Goal: Task Accomplishment & Management: Manage account settings

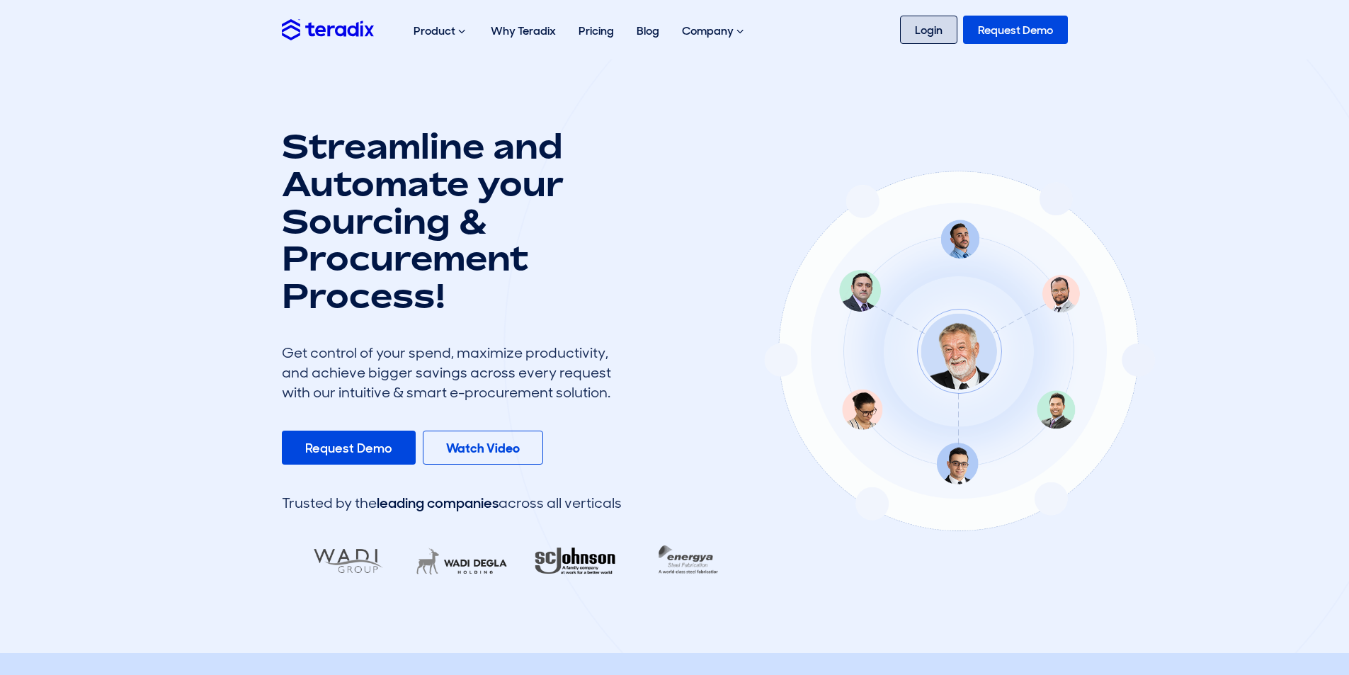
click at [922, 33] on link "Login" at bounding box center [928, 30] width 57 height 28
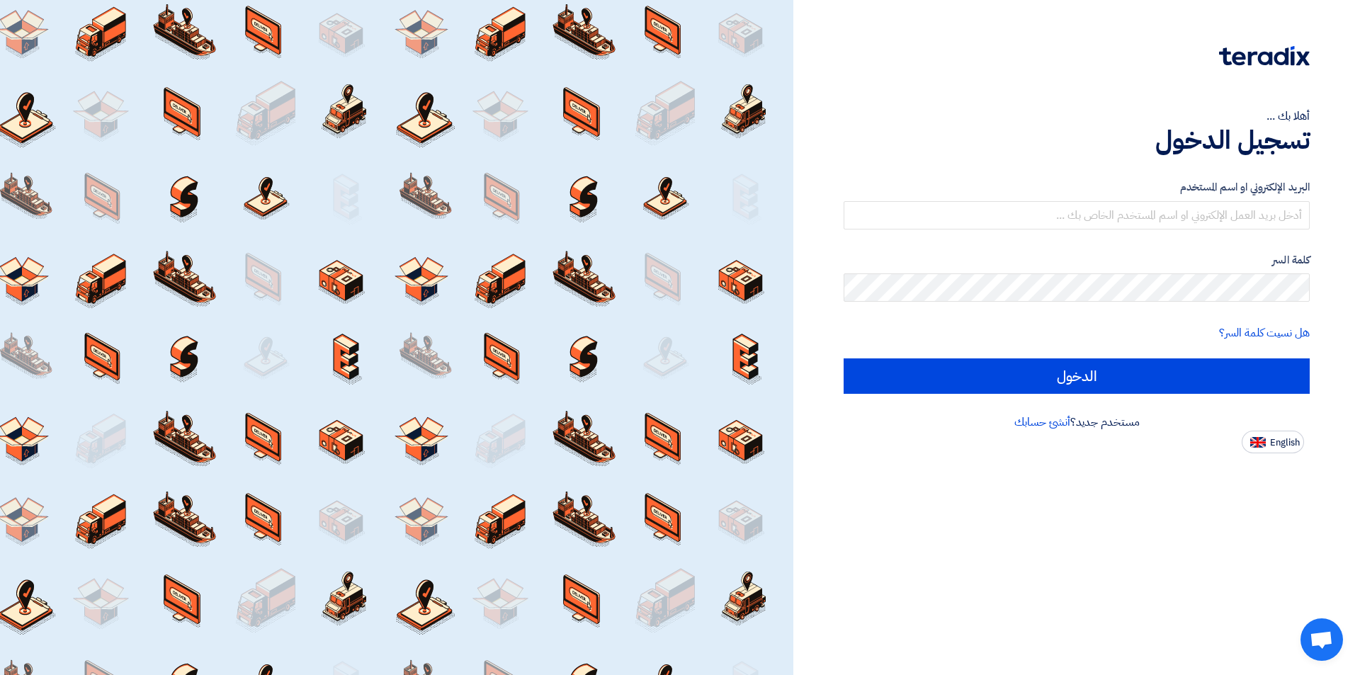
click at [1032, 73] on div at bounding box center [1076, 65] width 466 height 40
click at [1103, 212] on input "text" at bounding box center [1076, 215] width 466 height 28
click at [1056, 130] on h1 "تسجيل الدخول" at bounding box center [1076, 140] width 466 height 31
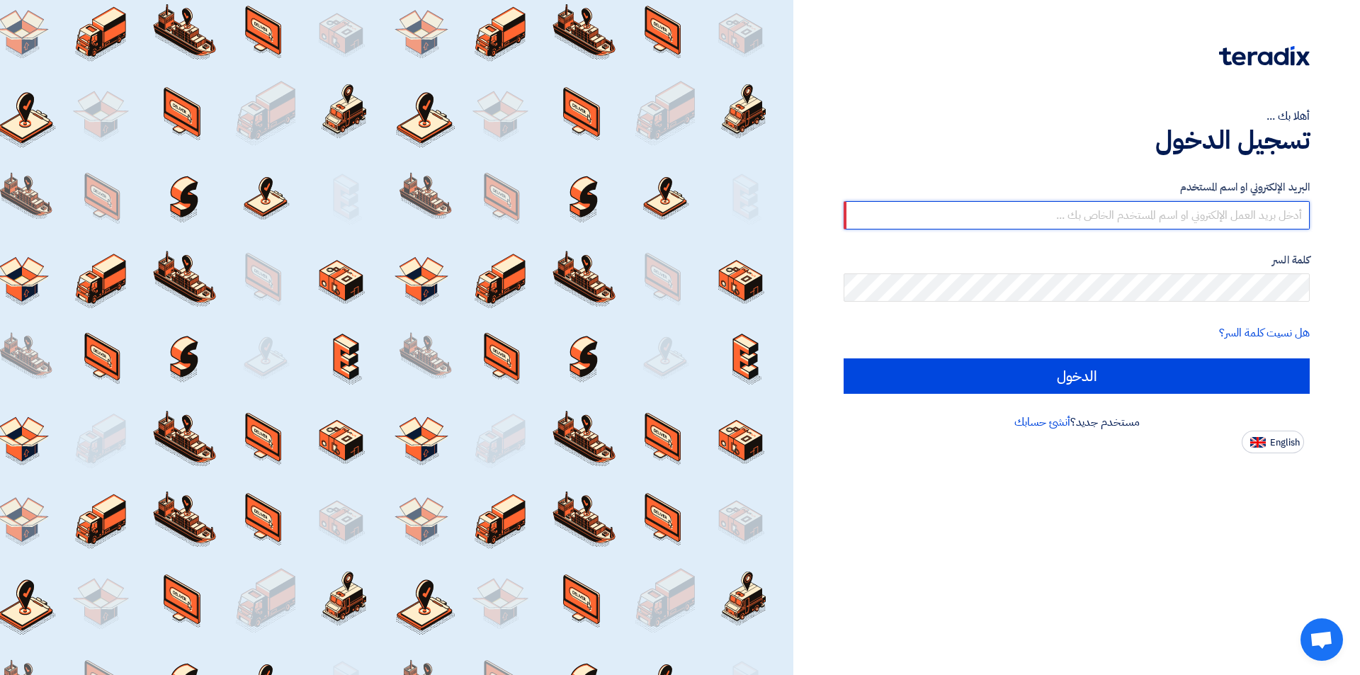
click at [1287, 215] on input "text" at bounding box center [1076, 215] width 466 height 28
paste input "Adel@master-steam.com"
type input "Adel@master-steam.com"
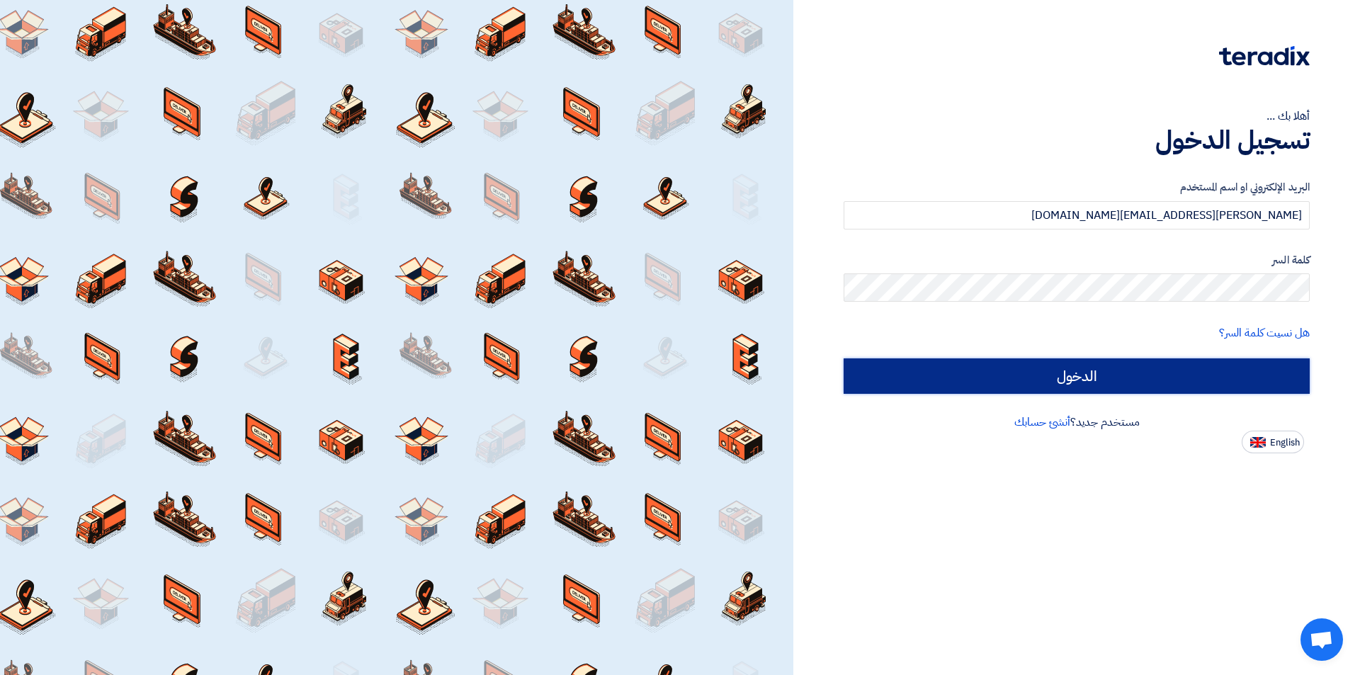
click at [1172, 382] on input "الدخول" at bounding box center [1076, 375] width 466 height 35
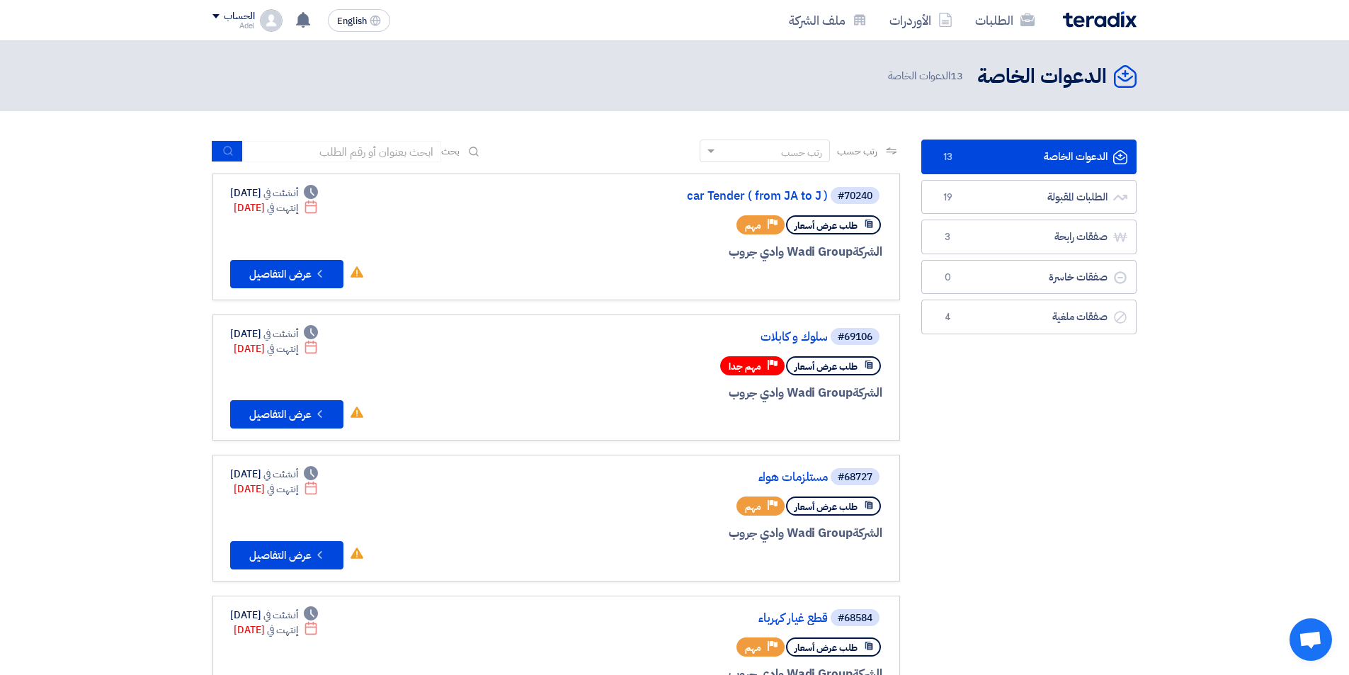
click at [1076, 246] on link "صفقات رابحة صفقات رابحة 3" at bounding box center [1028, 237] width 215 height 35
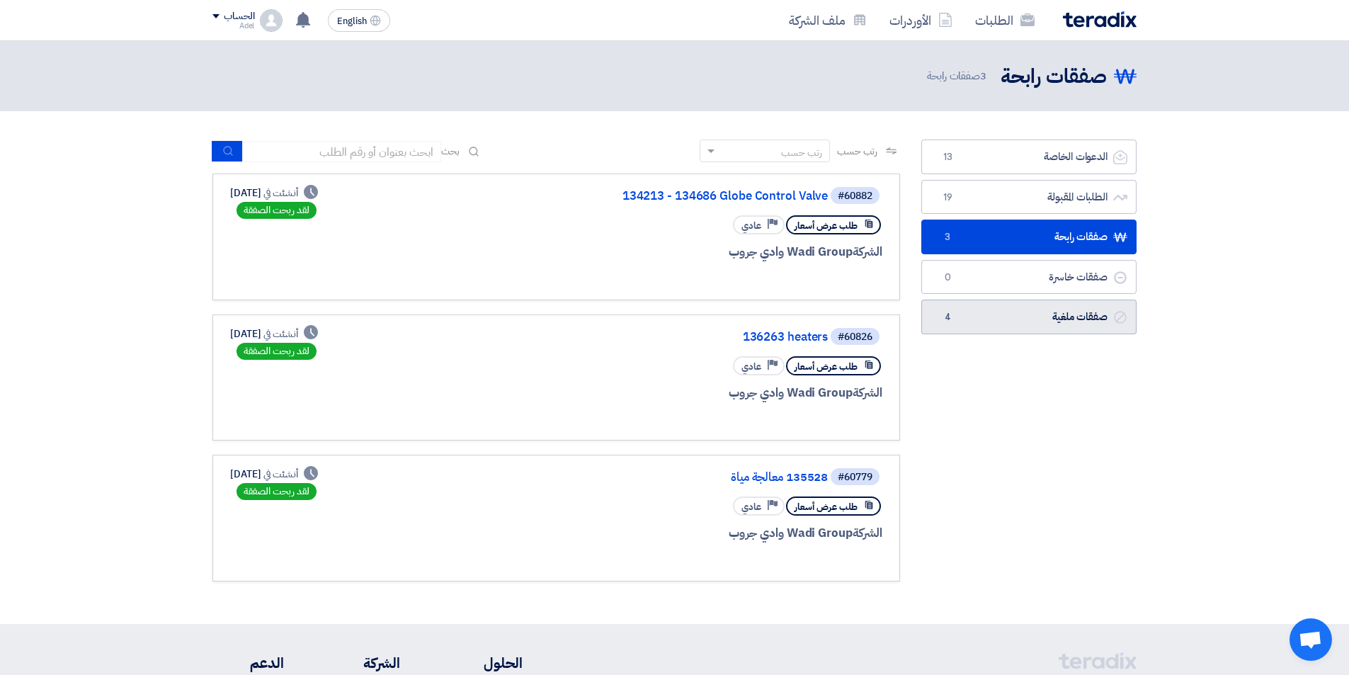
click at [1052, 321] on link "صفقات ملغية صفقات ملغية 4" at bounding box center [1028, 317] width 215 height 35
